Goal: Transaction & Acquisition: Subscribe to service/newsletter

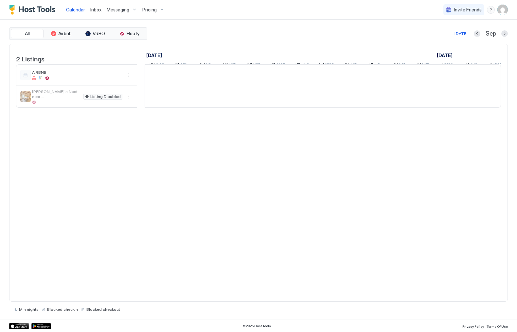
scroll to position [0, 363]
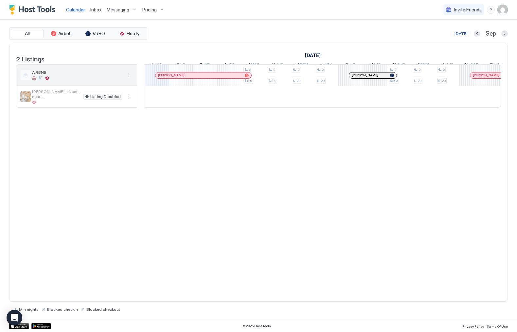
click at [51, 75] on span "AIRBNB" at bounding box center [77, 72] width 90 height 5
click at [147, 9] on span "Pricing" at bounding box center [149, 10] width 14 height 6
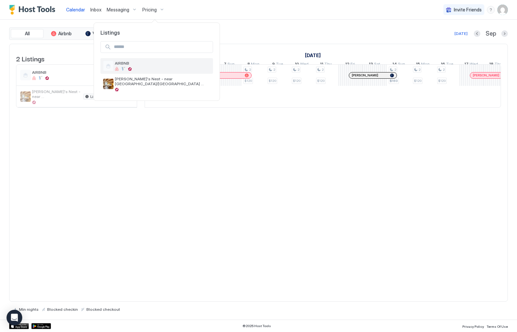
click at [129, 61] on span "AIRBNB" at bounding box center [162, 63] width 95 height 5
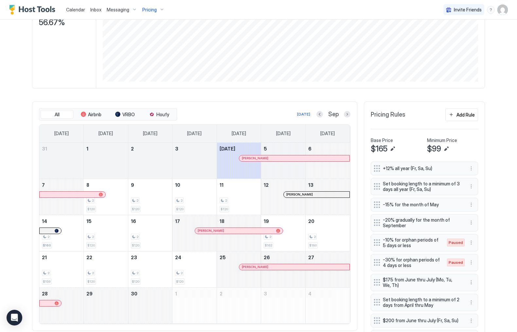
scroll to position [143, 0]
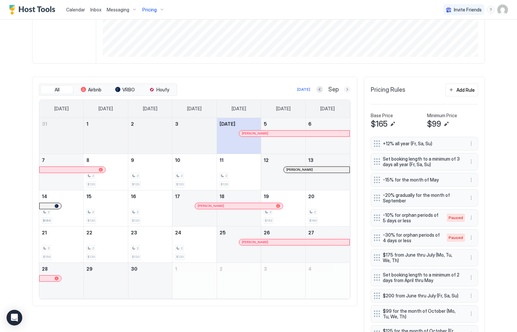
click at [346, 88] on button "Next month" at bounding box center [347, 89] width 7 height 7
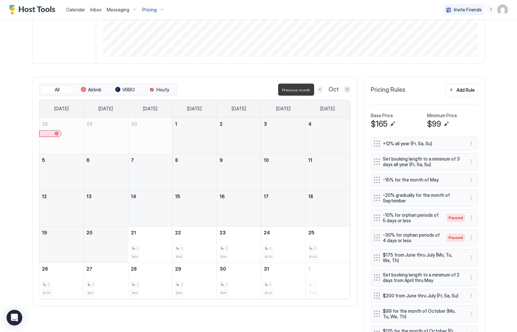
click at [319, 90] on button "Previous month" at bounding box center [319, 89] width 7 height 7
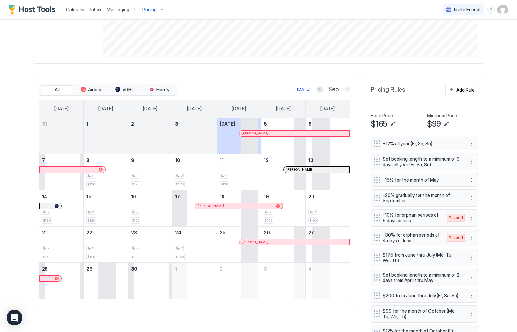
click at [347, 88] on button "Next month" at bounding box center [347, 89] width 7 height 7
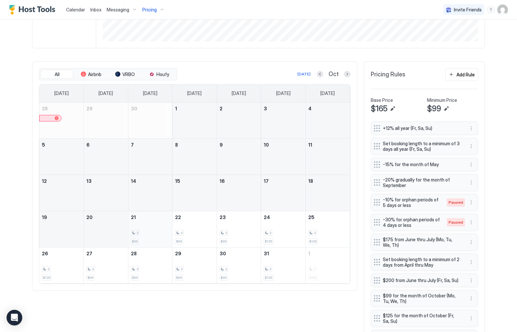
scroll to position [169, 0]
